Goal: Communication & Community: Ask a question

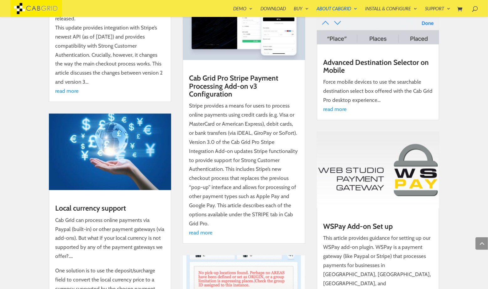
scroll to position [2275, 0]
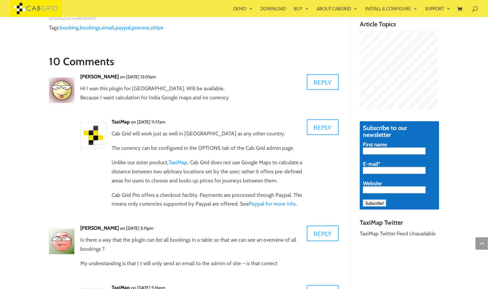
scroll to position [388, 0]
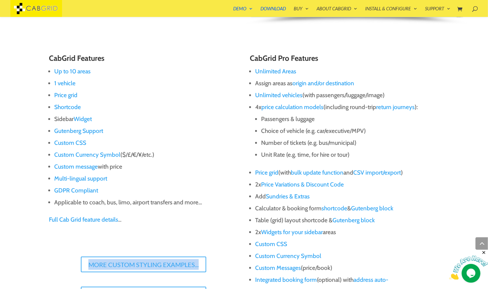
scroll to position [392, 0]
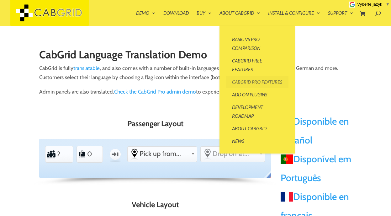
click at [244, 85] on link "CabGrid Pro Features" at bounding box center [257, 81] width 63 height 13
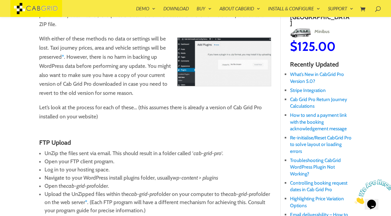
scroll to position [170, 0]
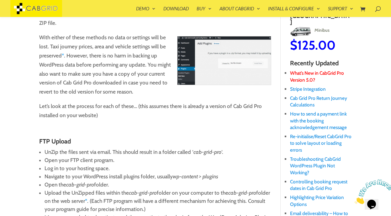
click at [305, 73] on link "What’s New in CabGrid Pro Version 5.0?" at bounding box center [317, 76] width 54 height 13
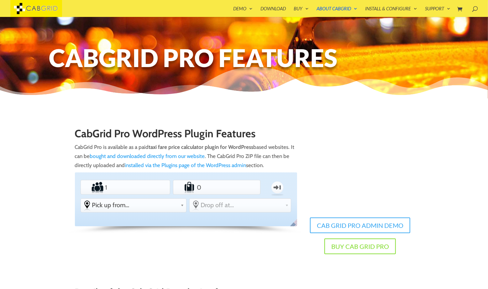
click at [42, 8] on img at bounding box center [36, 8] width 52 height 17
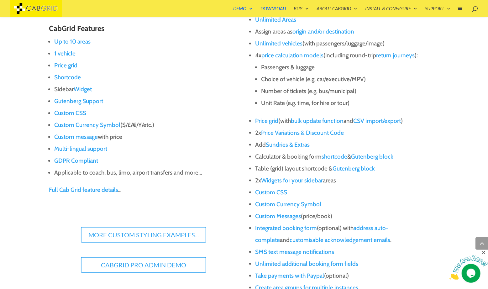
scroll to position [440, 0]
click at [301, 56] on link "price calculation models" at bounding box center [292, 54] width 62 height 7
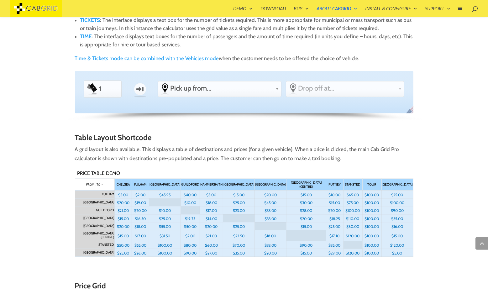
scroll to position [811, 0]
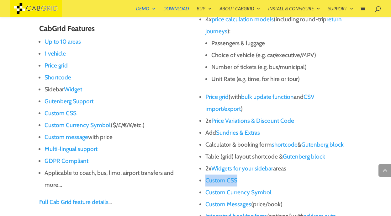
scroll to position [430, 0]
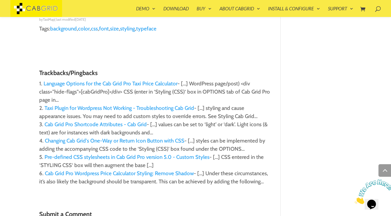
scroll to position [1870, 0]
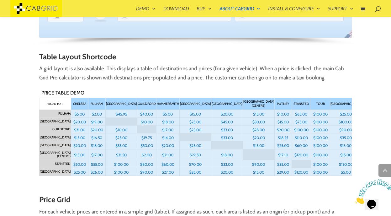
scroll to position [876, 0]
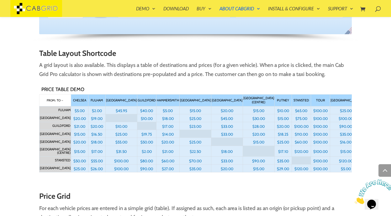
click at [164, 81] on p "A grid layout is also available. This displays a table of destinations and pric…" at bounding box center [195, 71] width 313 height 23
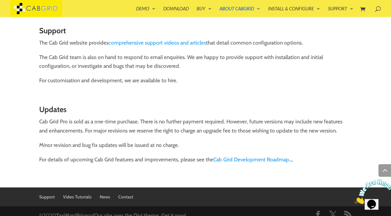
scroll to position [3188, 0]
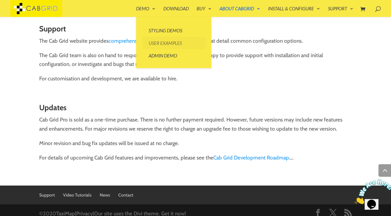
click at [163, 44] on link "User Examples" at bounding box center [173, 43] width 63 height 13
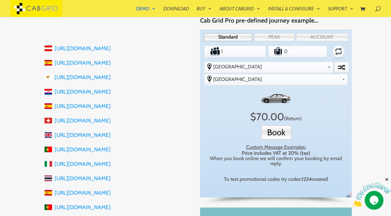
scroll to position [145, 0]
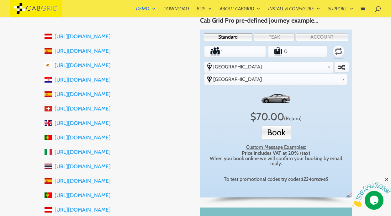
click at [111, 51] on link "https://www.mallorcaholidaytransfers.com" at bounding box center [83, 51] width 56 height 6
click at [111, 94] on link "https://mallorcatransferspellicer.com" at bounding box center [83, 94] width 56 height 6
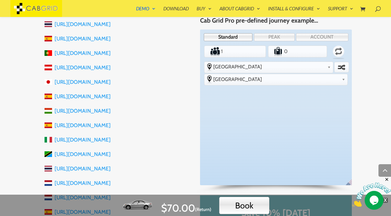
scroll to position [291, 0]
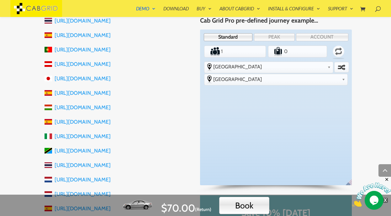
click at [100, 107] on link "https://fairtransfer.co.hu" at bounding box center [83, 107] width 56 height 6
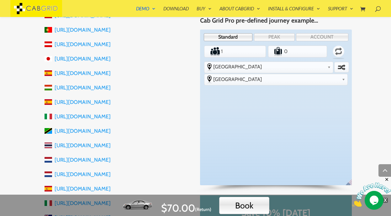
scroll to position [314, 0]
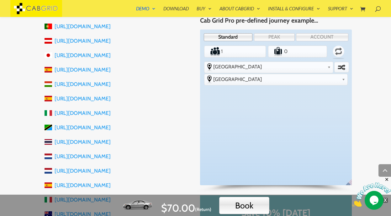
click at [111, 127] on link "https://www.smiletaxiandtours.com" at bounding box center [83, 127] width 56 height 6
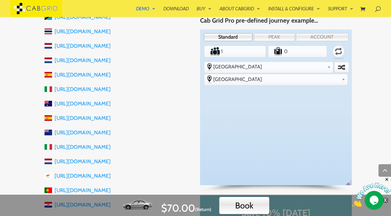
scroll to position [425, 0]
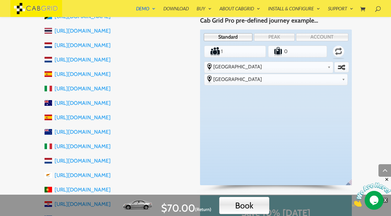
click at [111, 146] on link "https://www.taorminatransfer.info" at bounding box center [83, 146] width 56 height 6
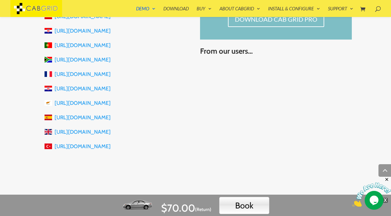
scroll to position [728, 0]
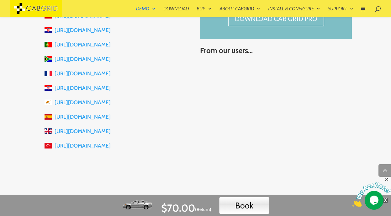
click at [111, 131] on link "https://www.cambridgeteslatransfers.co.uk" at bounding box center [83, 131] width 56 height 6
click at [96, 103] on link "http://www.1taxicyprus.com" at bounding box center [83, 102] width 56 height 6
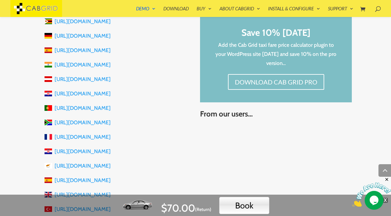
scroll to position [663, 0]
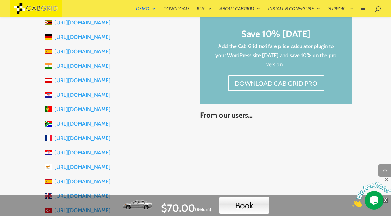
click at [88, 65] on link "https://go2ways.in" at bounding box center [83, 66] width 56 height 6
click at [95, 80] on link "https://www.taxiquaxi.at" at bounding box center [83, 80] width 56 height 6
click at [106, 110] on link "http://algarvefamilytransfers.pt" at bounding box center [83, 109] width 56 height 6
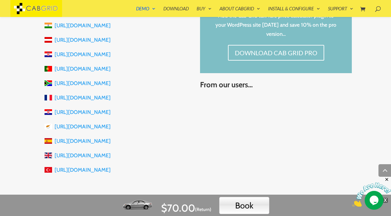
scroll to position [705, 0]
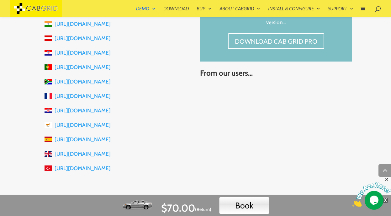
click at [104, 54] on link "https://adriatictransfers.com" at bounding box center [83, 52] width 56 height 6
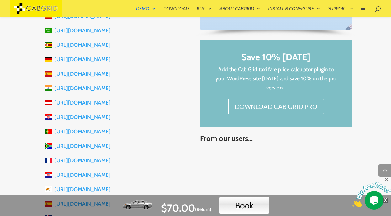
scroll to position [640, 0]
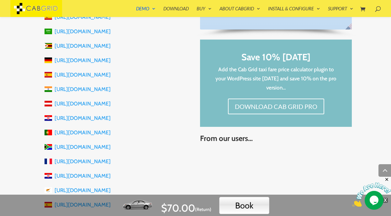
click at [105, 76] on link "https://kristiantransfers.com" at bounding box center [83, 74] width 56 height 6
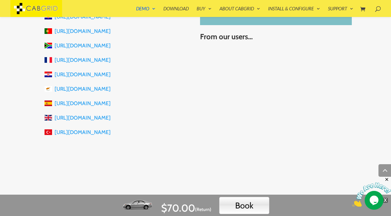
scroll to position [742, 0]
click at [188, 93] on li "http://www.1taxicyprus.com" at bounding box center [117, 88] width 146 height 14
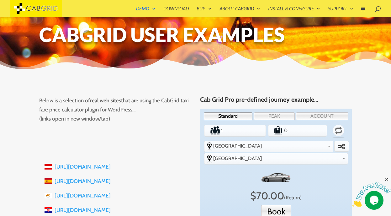
scroll to position [0, 0]
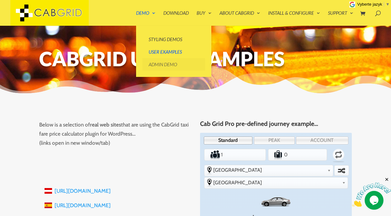
click at [156, 64] on link "Admin Demo" at bounding box center [173, 64] width 63 height 13
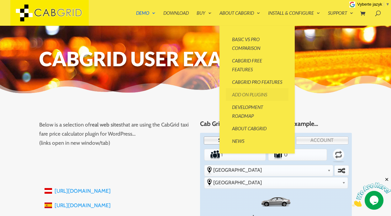
click at [255, 101] on link "Add On Plugins" at bounding box center [257, 94] width 63 height 13
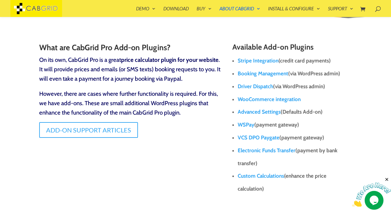
scroll to position [83, 0]
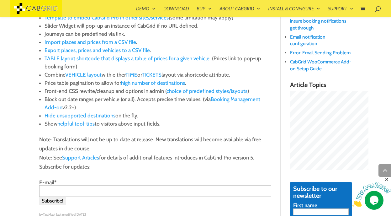
scroll to position [355, 0]
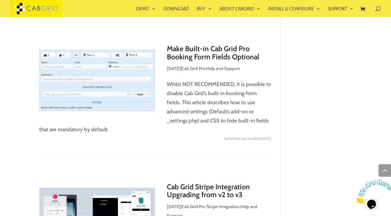
scroll to position [802, 0]
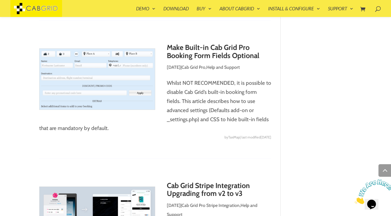
click at [122, 105] on img at bounding box center [97, 78] width 116 height 61
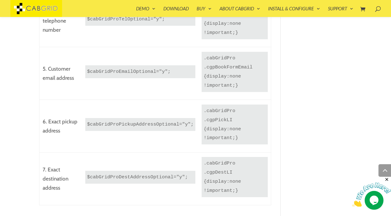
scroll to position [1045, 0]
click at [216, 117] on code ".cabGridPro .cgpPickLI {display:none !important;}" at bounding box center [234, 125] width 66 height 40
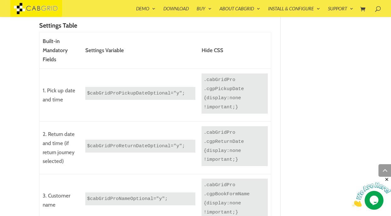
scroll to position [813, 0]
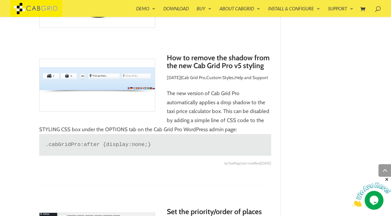
scroll to position [2163, 0]
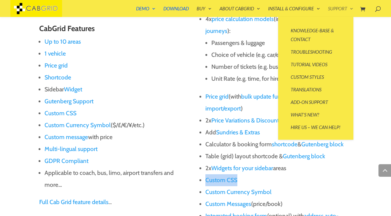
scroll to position [430, 0]
click at [317, 76] on link "Custom Styles" at bounding box center [315, 76] width 63 height 13
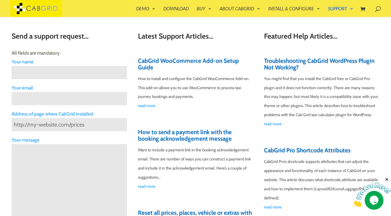
scroll to position [176, 0]
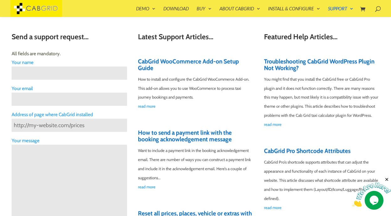
click at [60, 74] on input "Contact form" at bounding box center [69, 72] width 115 height 13
type input "Shailesh.patelcz@gmail.com"
click at [64, 75] on input "Shailesh.patelcz@gmail.com" at bounding box center [69, 72] width 115 height 13
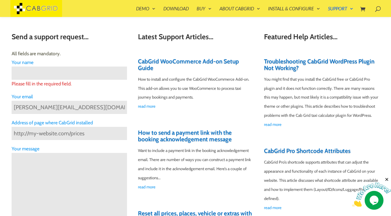
type input "Shailesh.patelcz@gmail.com"
click at [33, 73] on input "Contact form" at bounding box center [69, 72] width 115 height 13
type input "Shailesh Patel"
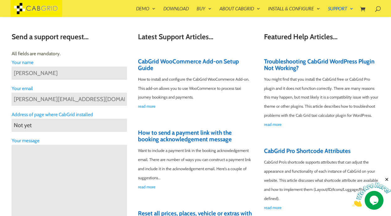
type input "Not yet"
click at [62, 159] on textarea "Contact form" at bounding box center [69, 181] width 115 height 75
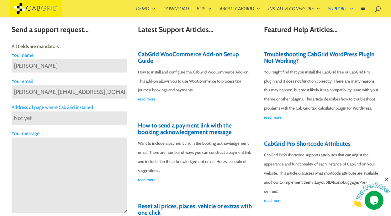
scroll to position [185, 0]
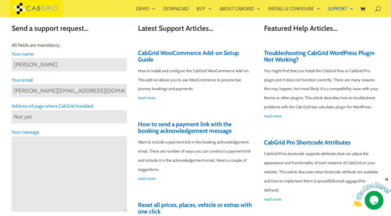
click at [55, 91] on input "Shailesh.patelcz@gmail.com" at bounding box center [69, 90] width 115 height 13
paste input "services@easterneuropetour.net"
type input "services@easterneuropetour.net"
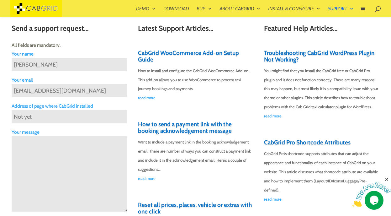
click at [47, 141] on textarea "Contact form" at bounding box center [69, 173] width 115 height 75
type textarea "We are OTA"
click at [93, 91] on input "services@easterneuropetour.net" at bounding box center [69, 90] width 115 height 13
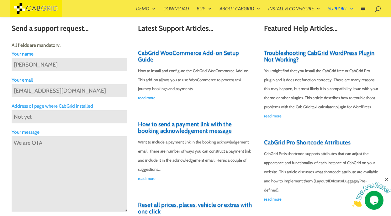
paste input "contact@tripophia"
type input "contact@tripophia.net"
click at [57, 143] on textarea "We are OTA" at bounding box center [69, 173] width 115 height 75
click at [41, 150] on textarea "We are interested to use your Plug-In for city transfers in" at bounding box center [69, 173] width 115 height 75
click at [52, 151] on textarea "We are interested to use your Plug-In for city transfers in multipal" at bounding box center [69, 173] width 115 height 75
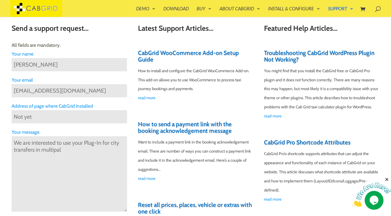
click at [54, 149] on textarea "We are interested to use your Plug-In for city transfers in multipal" at bounding box center [69, 173] width 115 height 75
click at [86, 142] on textarea "We are interested to use your Plug-In for city transfers from Airport/Train/Bus…" at bounding box center [69, 173] width 115 height 75
click at [77, 156] on textarea "We are interested to use your V5 Plug-In for city transfers from Airport/Train/…" at bounding box center [69, 173] width 115 height 75
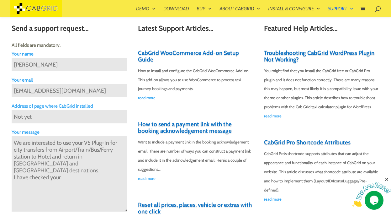
click at [77, 175] on textarea "We are interested to use your V5 Plug-In for city transfers from Airport/Train/…" at bounding box center [69, 173] width 115 height 75
paste textarea "https://cabgrid.com/real-world-implementations/"
click at [86, 163] on textarea "We are interested to use your V5 Plug-In for city transfers from Airport/Train/…" at bounding box center [69, 173] width 115 height 75
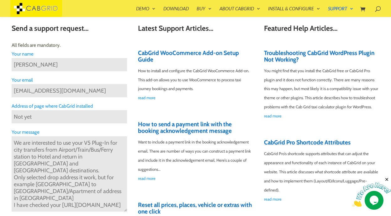
click at [77, 177] on textarea "We are interested to use your V5 Plug-In for city transfers from Airport/Train/…" at bounding box center [69, 173] width 115 height 75
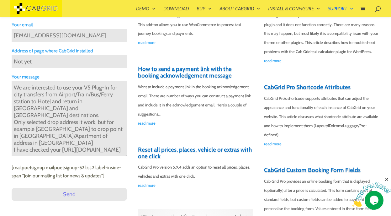
scroll to position [241, 0]
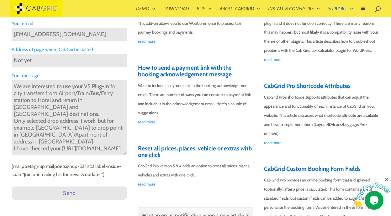
click at [90, 121] on textarea "We are interested to use your V5 Plug-In for city transfers from Airport/Train/…" at bounding box center [69, 117] width 115 height 75
click at [34, 133] on textarea "We are interested to use your V5 Plug-In for city transfers from Airport/Train/…" at bounding box center [69, 117] width 115 height 75
drag, startPoint x: 13, startPoint y: 141, endPoint x: 79, endPoint y: 148, distance: 66.1
click at [79, 148] on textarea "We are interested to use your V5 Plug-In for city transfers from Airport/Train/…" at bounding box center [69, 117] width 115 height 75
click at [85, 108] on textarea "We are interested to use your V5 Plug-In for city transfers from Airport/Train/…" at bounding box center [69, 117] width 115 height 75
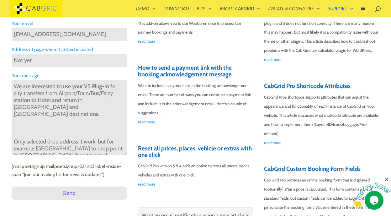
paste textarea "I have checked your https://cabgrid.com/real-world-implementations/"
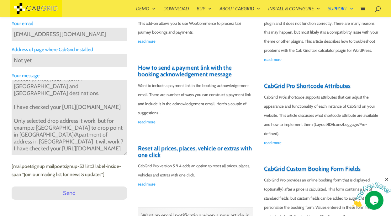
click at [15, 114] on textarea "We are interested to use your V5 Plug-In for city transfers from Airport/Train/…" at bounding box center [69, 117] width 115 height 75
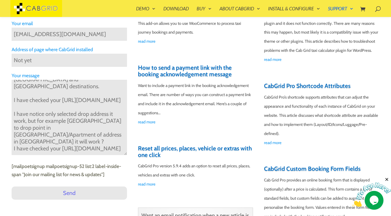
click at [74, 122] on textarea "We are interested to use your V5 Plug-In for city transfers from Airport/Train/…" at bounding box center [69, 117] width 115 height 75
drag, startPoint x: 14, startPoint y: 141, endPoint x: 80, endPoint y: 154, distance: 67.7
click at [80, 154] on textarea "We are interested to use your V5 Plug-In for city transfers from Airport/Train/…" at bounding box center [69, 117] width 115 height 75
click at [117, 143] on textarea "We are interested to use your V5 Plug-In for city transfers from Airport/Train/…" at bounding box center [69, 117] width 115 height 75
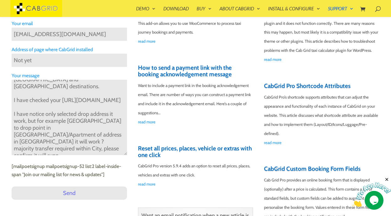
click at [117, 143] on textarea "We are interested to use your V5 Plug-In for city transfers from Airport/Train/…" at bounding box center [69, 117] width 115 height 75
click at [123, 143] on textarea "We are interested to use your V5 Plug-In for city transfers from Airport/Train/…" at bounding box center [69, 117] width 115 height 75
click at [210, 130] on div "CabGrid WooCommerce Add-on Setup Guide How to install and configure the CabGrid…" at bounding box center [195, 90] width 115 height 195
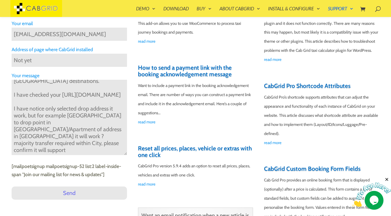
scroll to position [34, 0]
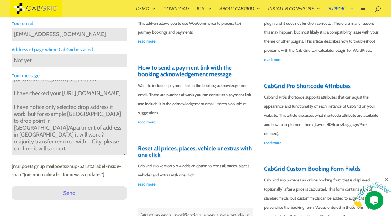
click at [45, 142] on textarea "We are interested to use your V5 Plug-In for city transfers from Airport/Train/…" at bounding box center [69, 117] width 115 height 75
click at [240, 129] on div "CabGrid WooCommerce Add-on Setup Guide How to install and configure the CabGrid…" at bounding box center [195, 90] width 115 height 195
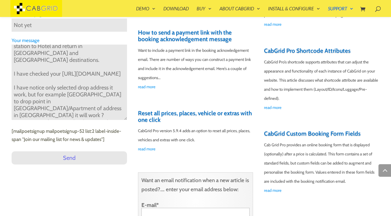
scroll to position [48, 0]
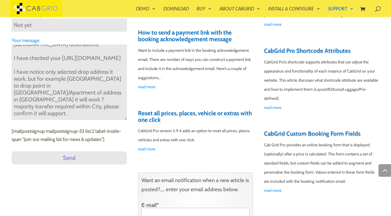
click at [33, 93] on textarea "We are interested to use your V5 Plug-In for city transfers from Airport/Train/…" at bounding box center [69, 81] width 115 height 75
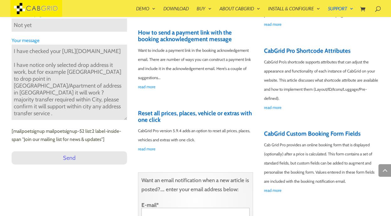
click at [124, 92] on textarea "We are interested to use your V5 Plug-In for city transfers from Airport/Train/…" at bounding box center [69, 81] width 115 height 75
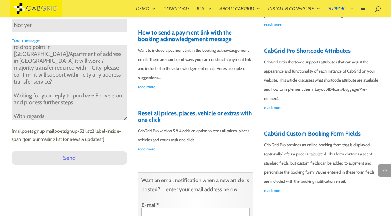
scroll to position [80, 0]
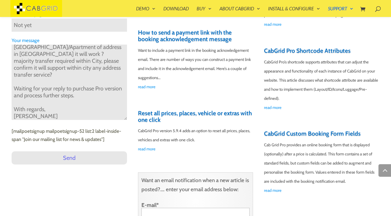
paste textarea "https://tripophia.net/"
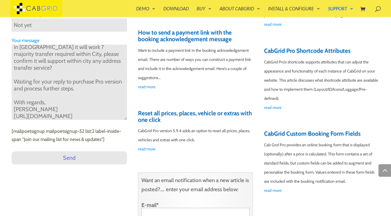
type textarea "We are interested to use your V5 Plug-In for city transfers from Airport/Train/…"
click at [74, 158] on input "Send" at bounding box center [69, 157] width 115 height 13
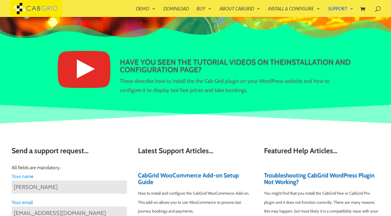
scroll to position [62, 0]
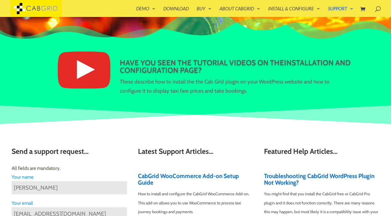
click at [88, 69] on img at bounding box center [84, 69] width 53 height 37
click at [86, 70] on img at bounding box center [84, 69] width 53 height 37
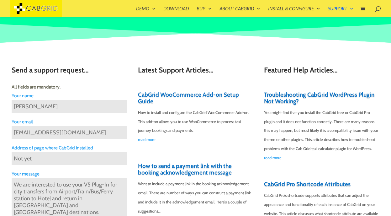
scroll to position [144, 0]
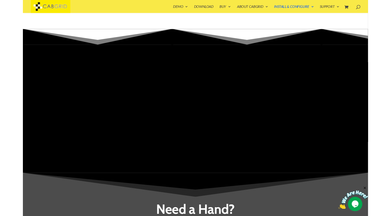
scroll to position [231, 0]
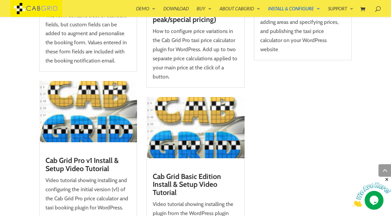
scroll to position [1210, 0]
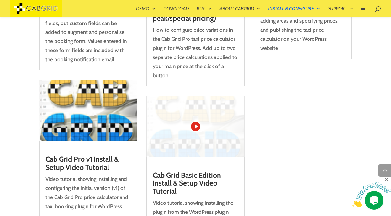
click at [171, 115] on img at bounding box center [195, 126] width 98 height 61
click at [196, 117] on img at bounding box center [195, 126] width 98 height 61
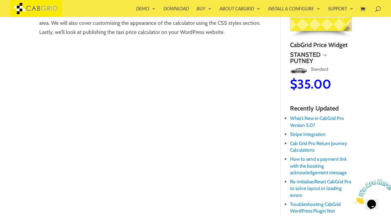
scroll to position [118, 0]
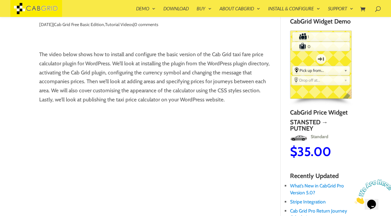
scroll to position [57, 0]
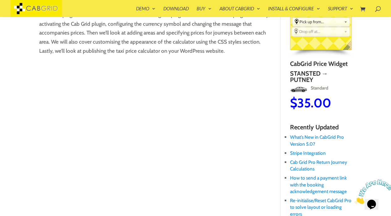
scroll to position [113, 0]
